Goal: Information Seeking & Learning: Learn about a topic

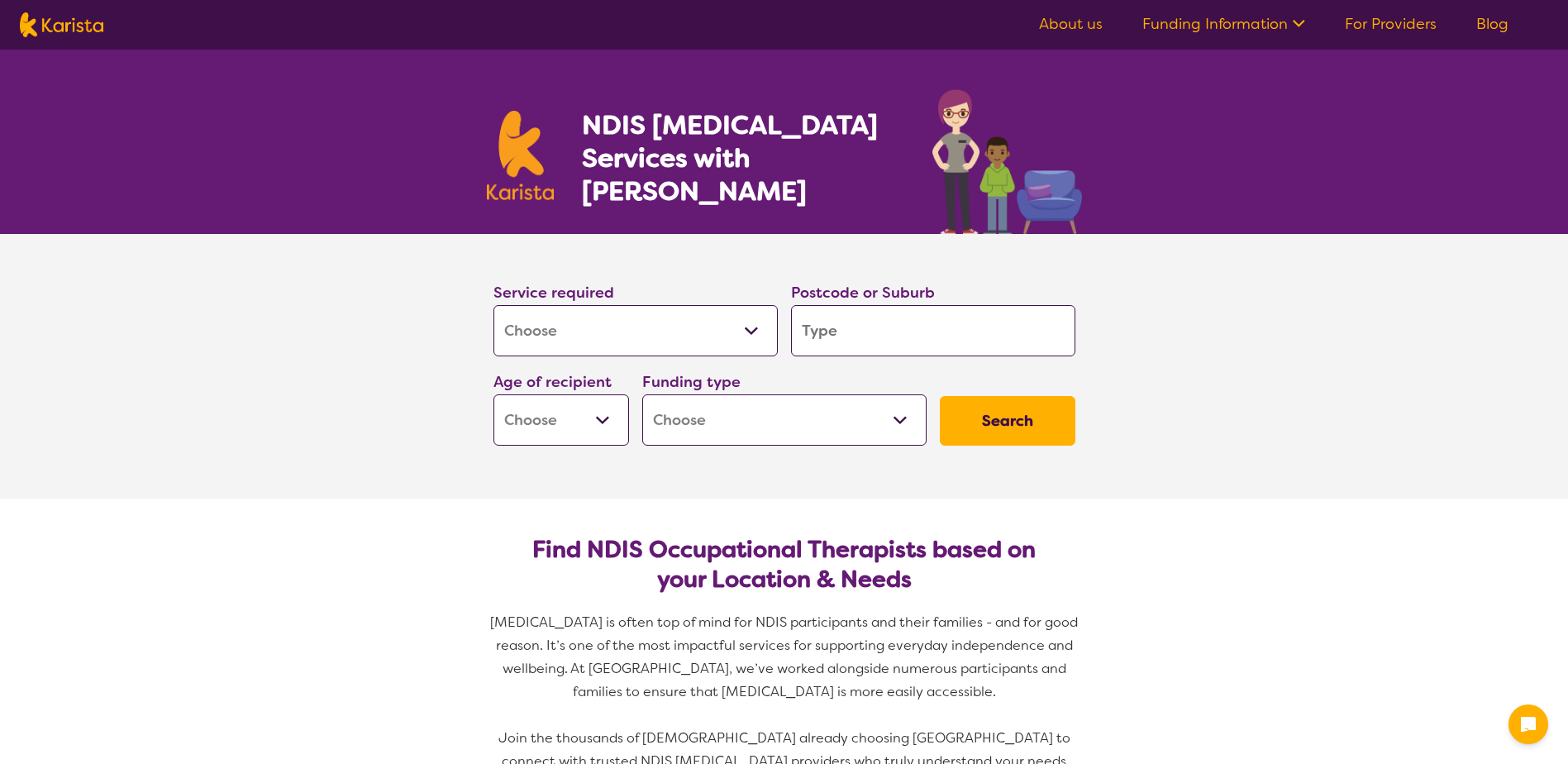
select select "[MEDICAL_DATA]"
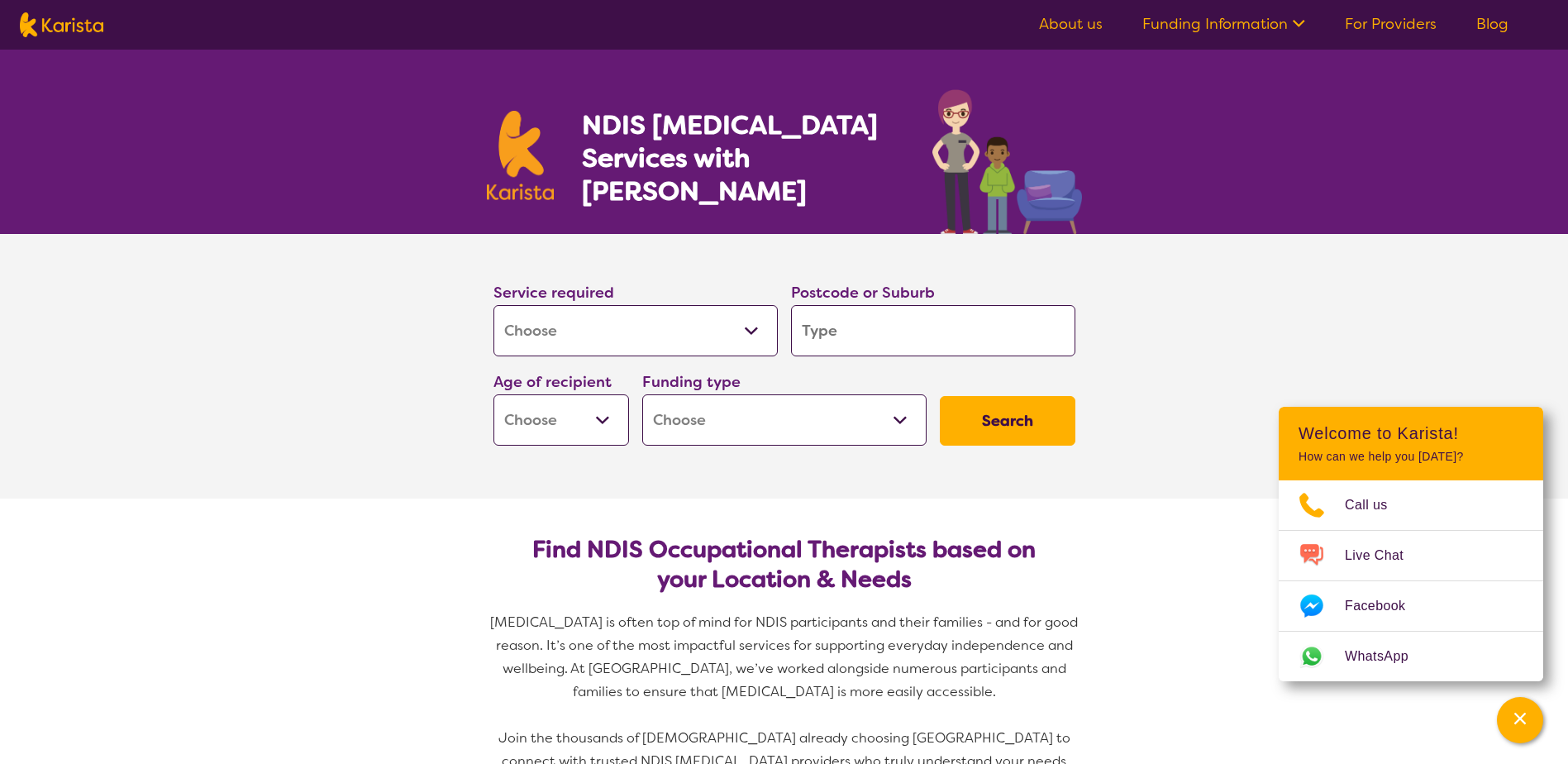
click at [862, 333] on input "search" at bounding box center [933, 330] width 284 height 51
type input "2"
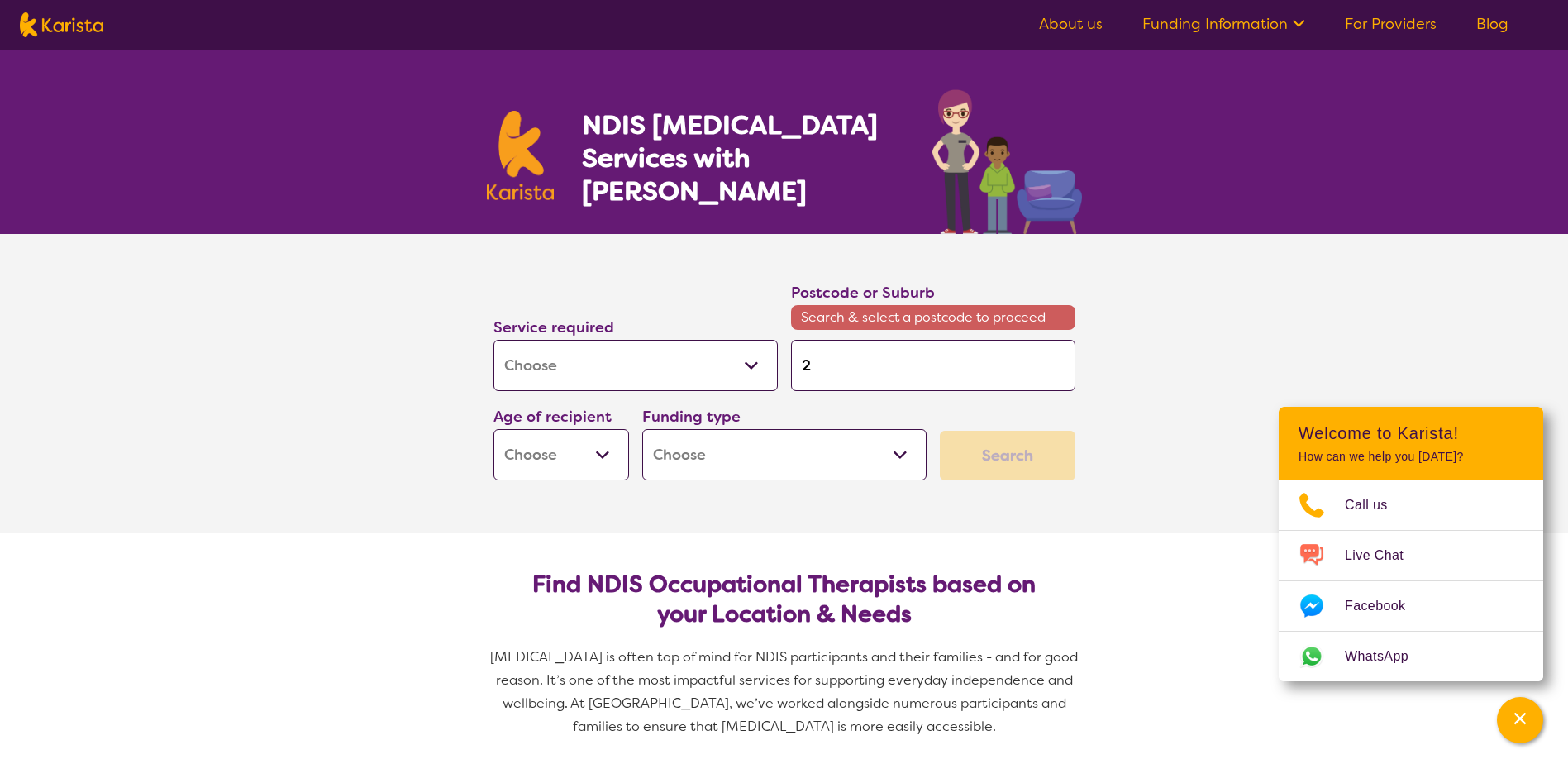
type input "20"
type input "207"
type input "2074"
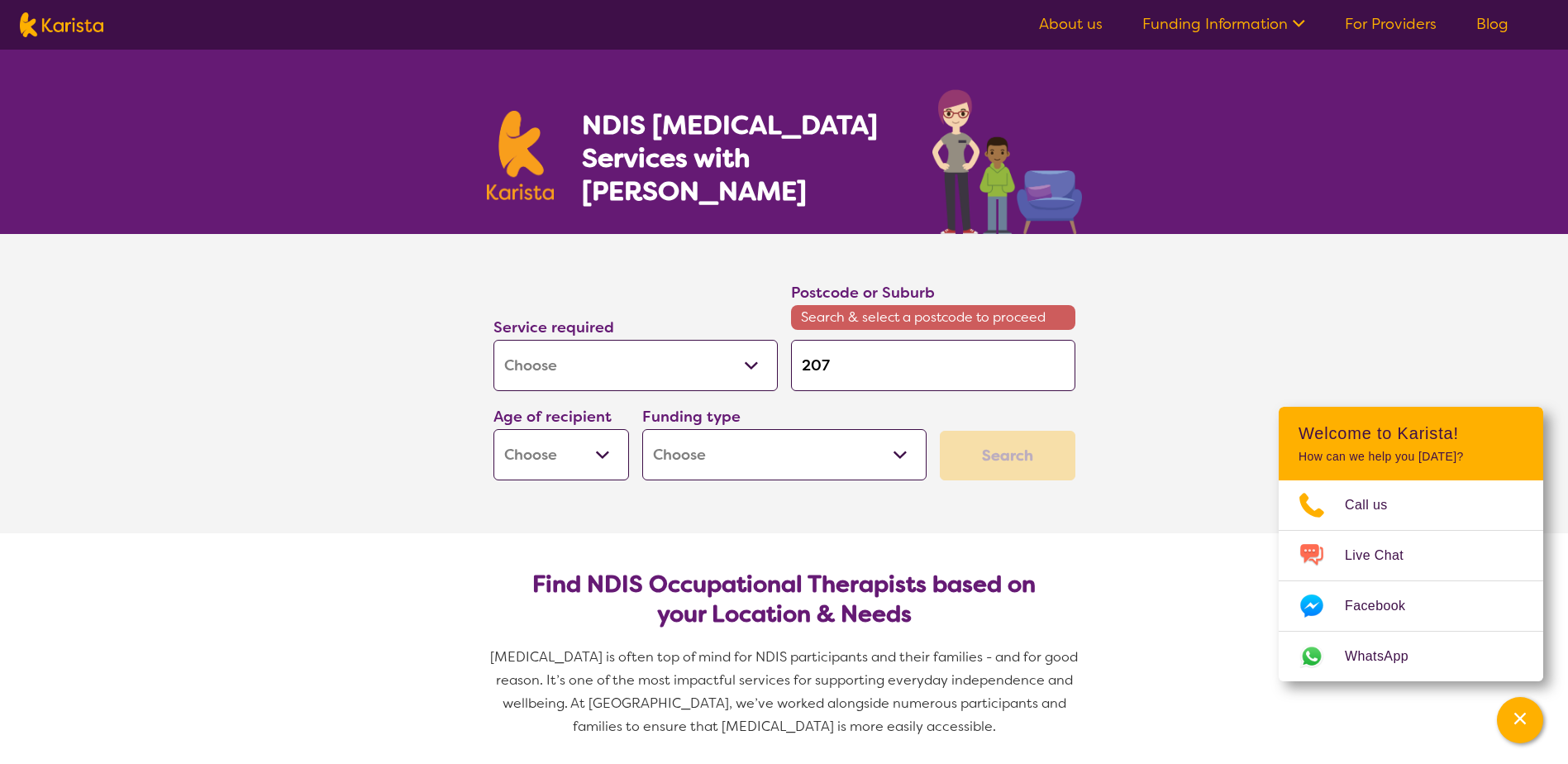
type input "2074"
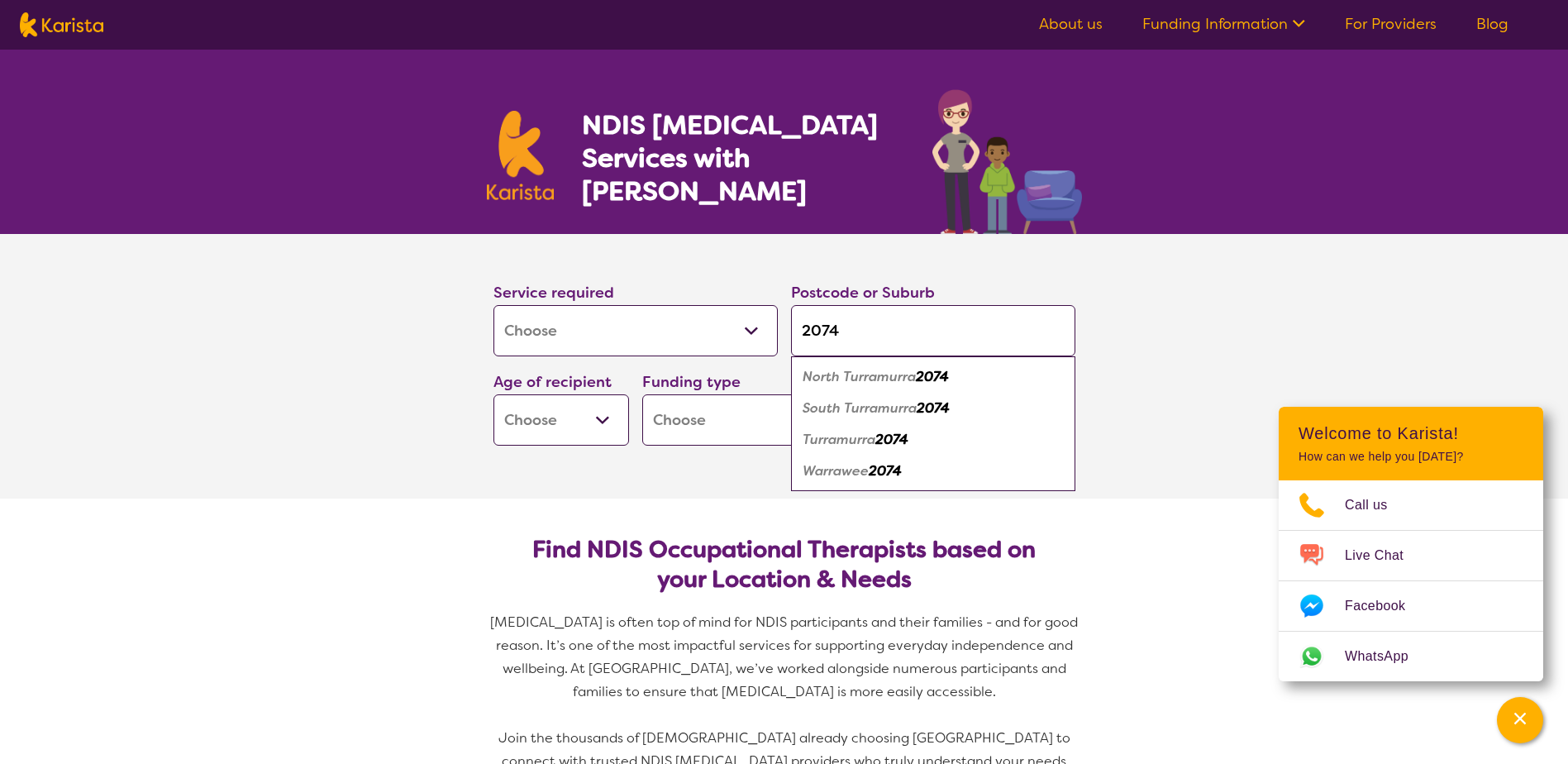
type input "2074"
click at [879, 408] on em "South Turramurra" at bounding box center [860, 408] width 114 height 18
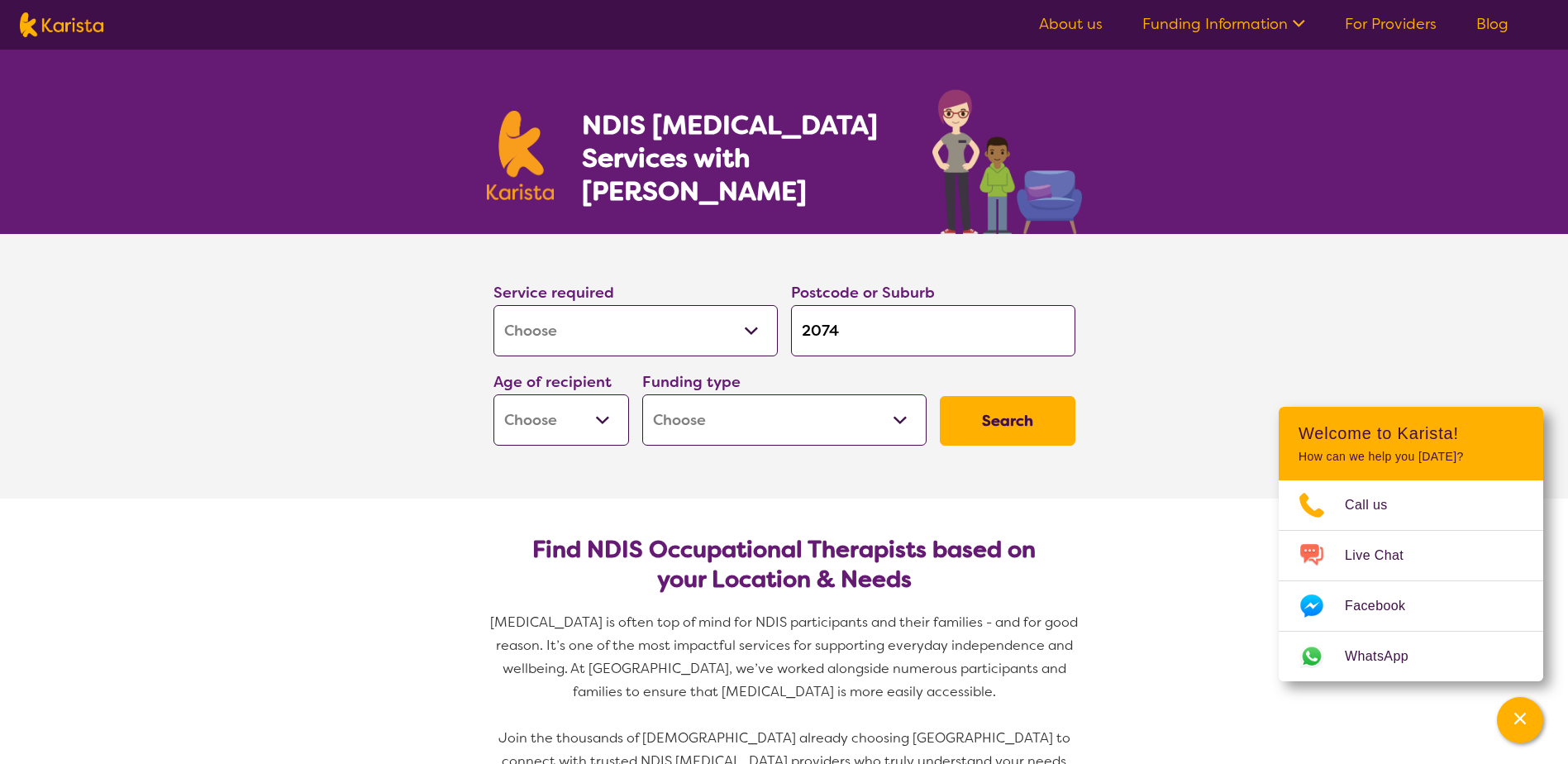
click at [575, 416] on select "Early Childhood - 0 to 9 Child - 10 to 11 Adolescent - 12 to 17 Adult - 18 to 6…" at bounding box center [562, 420] width 136 height 51
select select "EC"
click at [494, 395] on select "Early Childhood - 0 to 9 Child - 10 to 11 Adolescent - 12 to 17 Adult - 18 to 6…" at bounding box center [562, 420] width 136 height 51
select select "EC"
click at [856, 415] on select "Home Care Package (HCP) National Disability Insurance Scheme (NDIS) I don't know" at bounding box center [784, 420] width 284 height 51
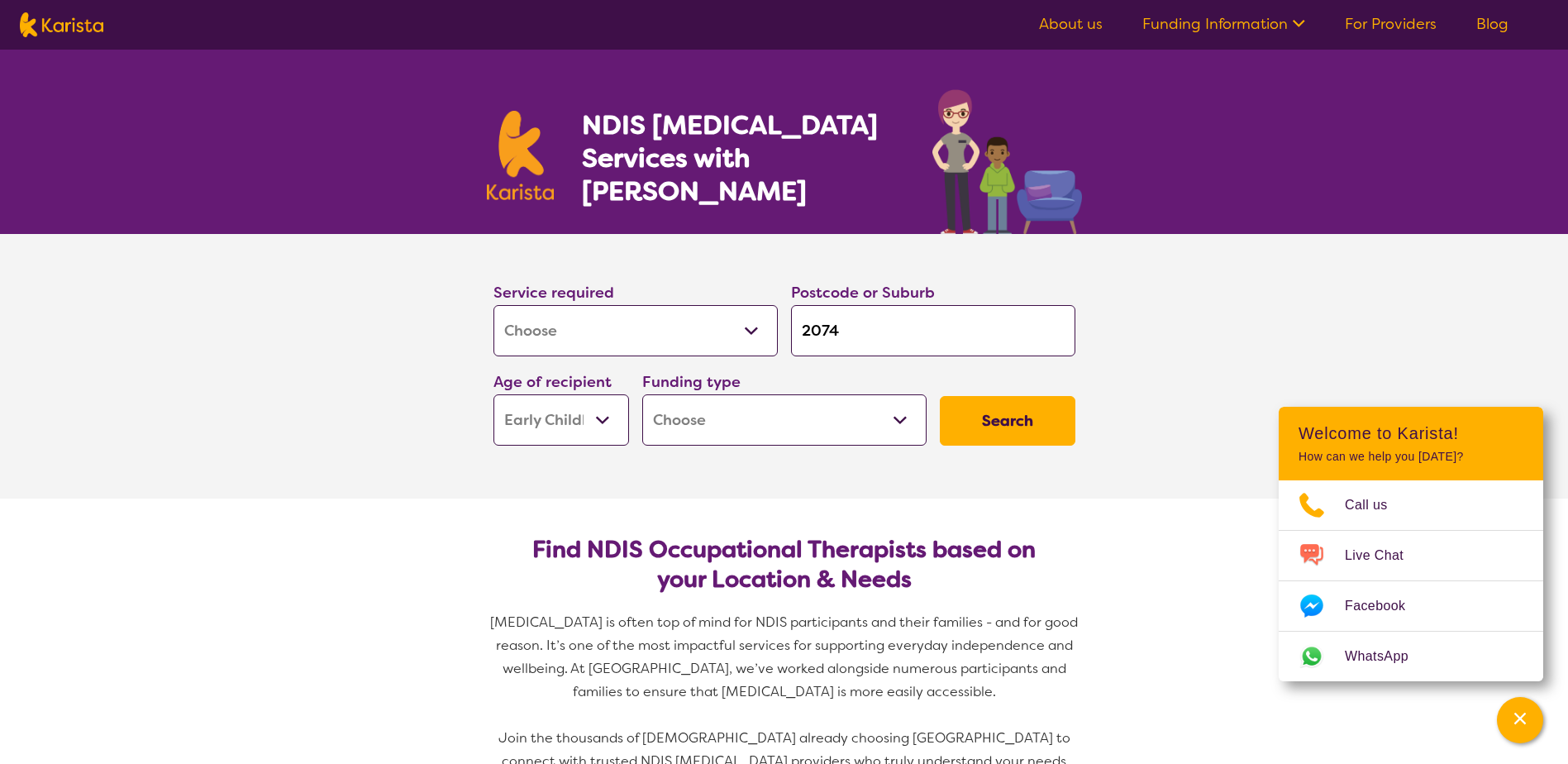
select select "NDIS"
click at [642, 395] on select "Home Care Package (HCP) National Disability Insurance Scheme (NDIS) I don't know" at bounding box center [784, 420] width 284 height 51
select select "NDIS"
click at [988, 421] on button "Search" at bounding box center [1007, 420] width 136 height 49
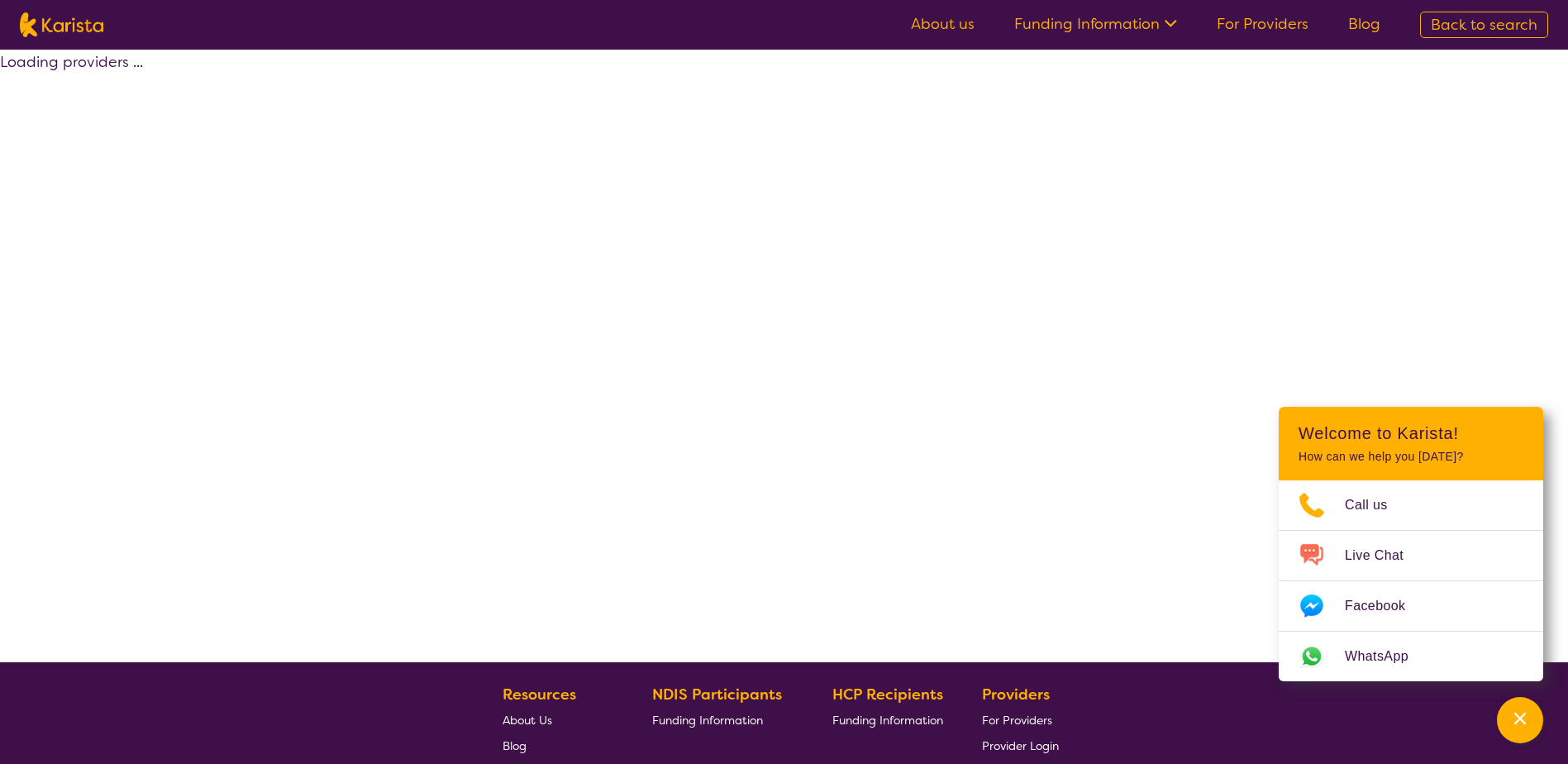
select select "by_score"
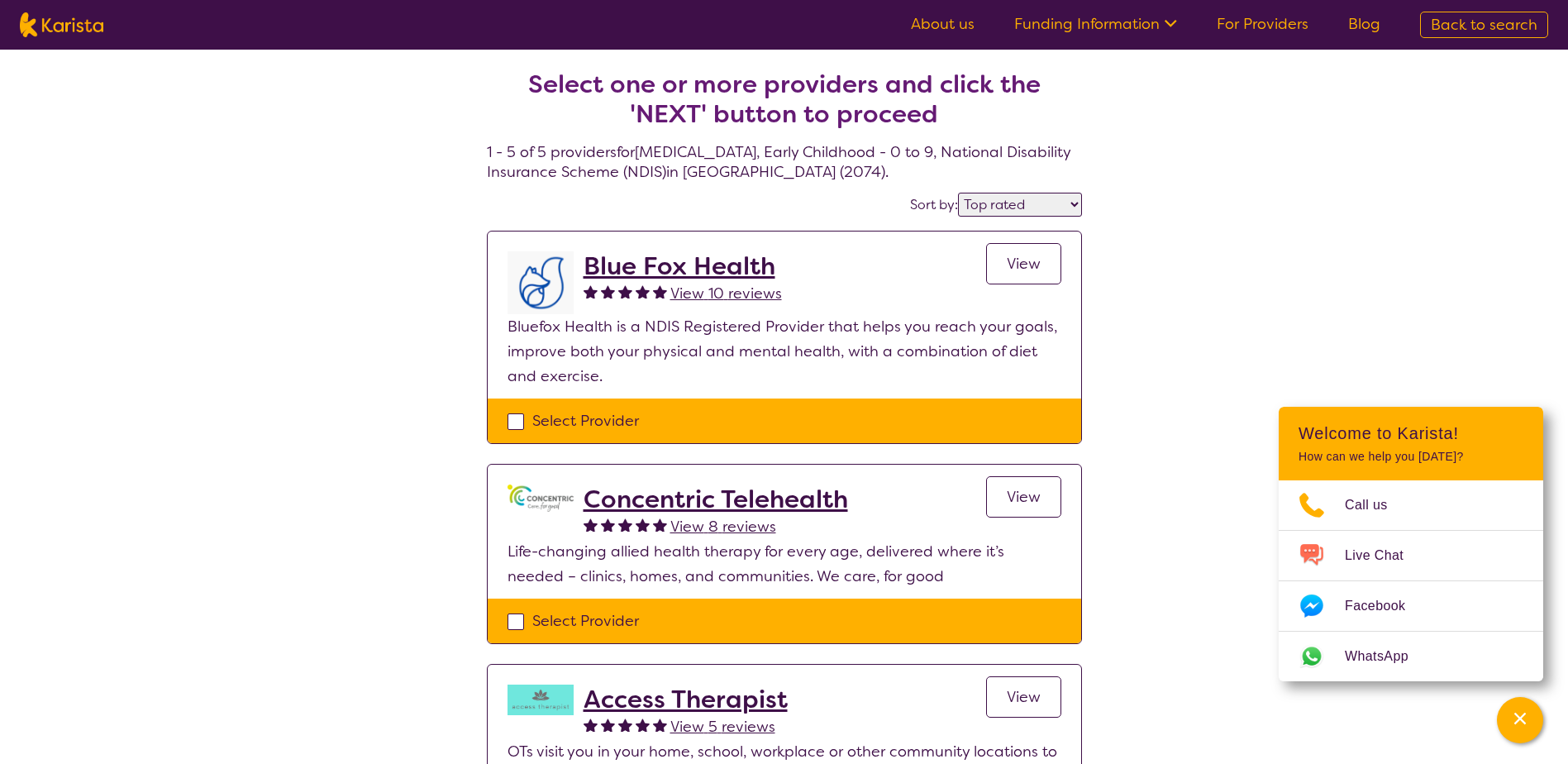
click at [721, 267] on h2 "Blue Fox Health" at bounding box center [683, 266] width 199 height 30
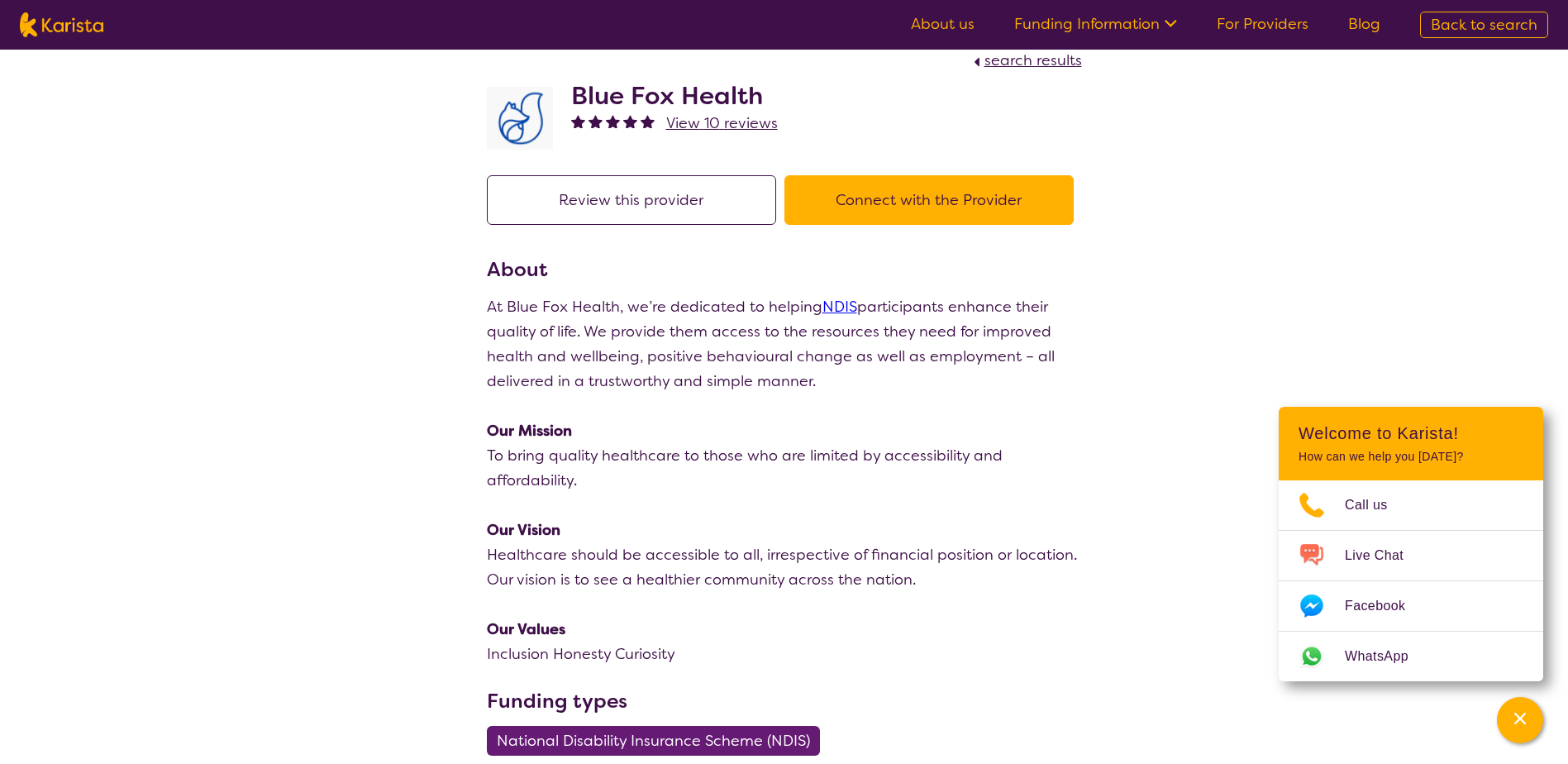
scroll to position [27, 0]
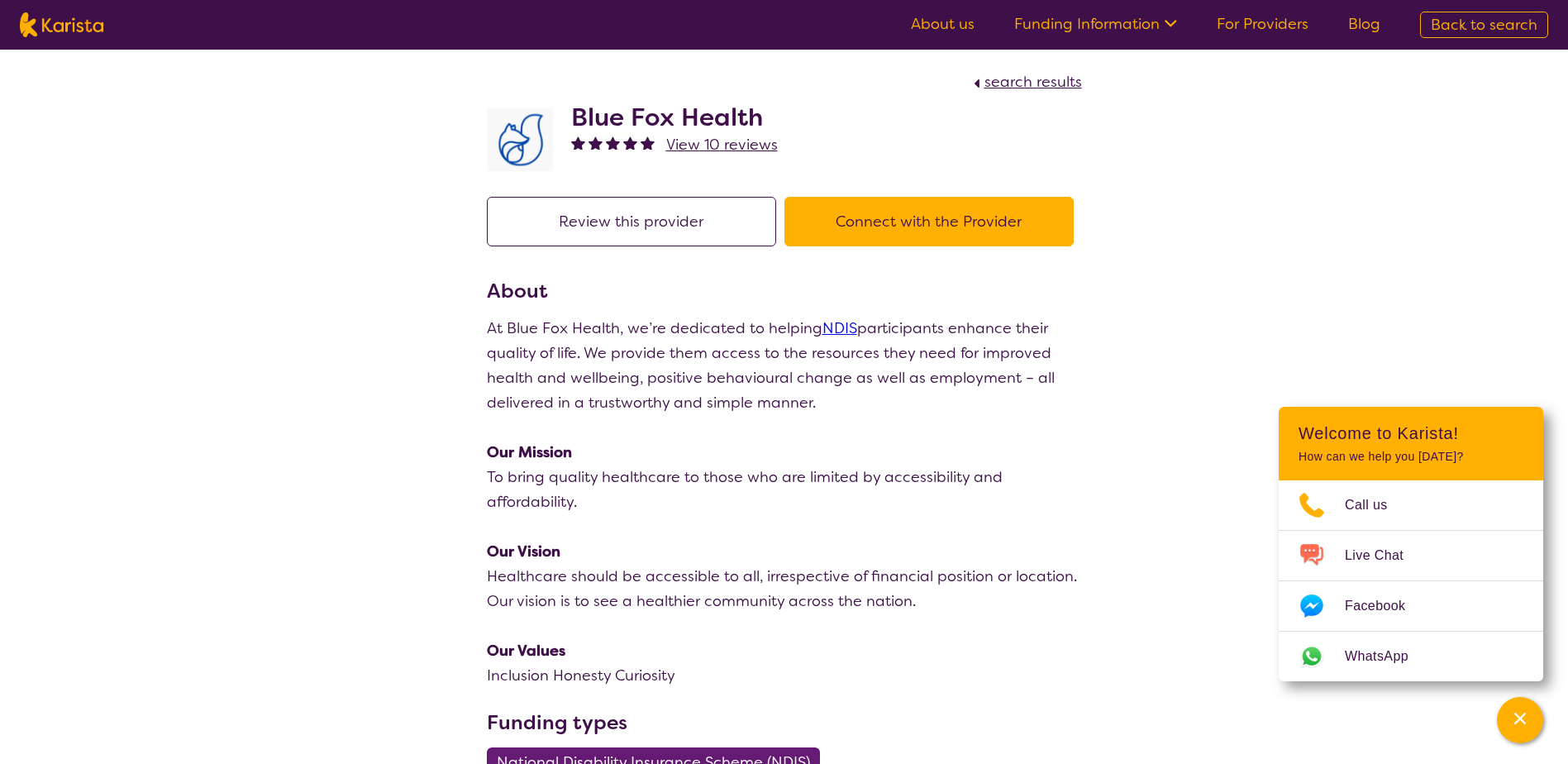
select select "by_score"
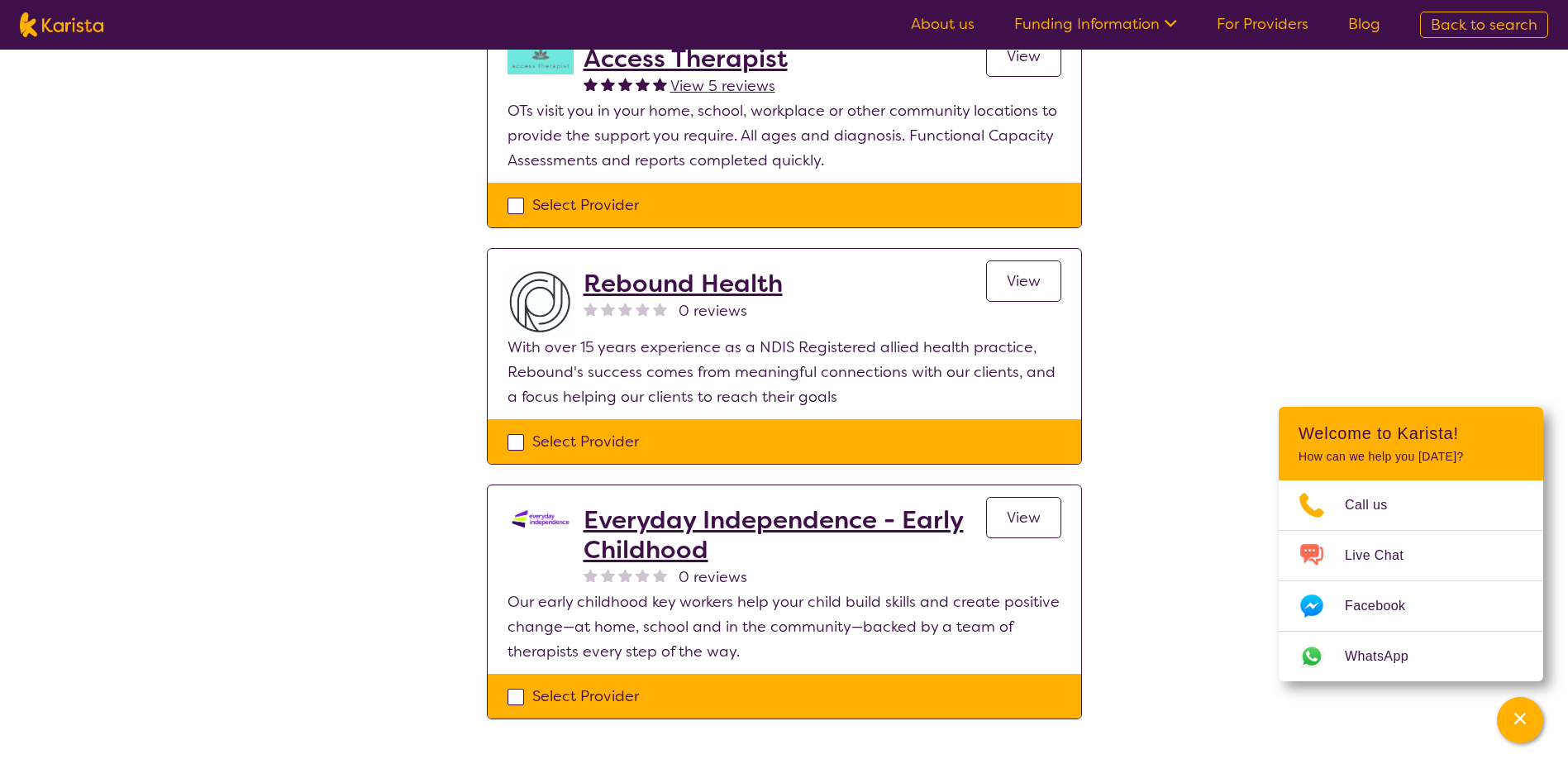
scroll to position [717, 0]
